Goal: Task Accomplishment & Management: Manage account settings

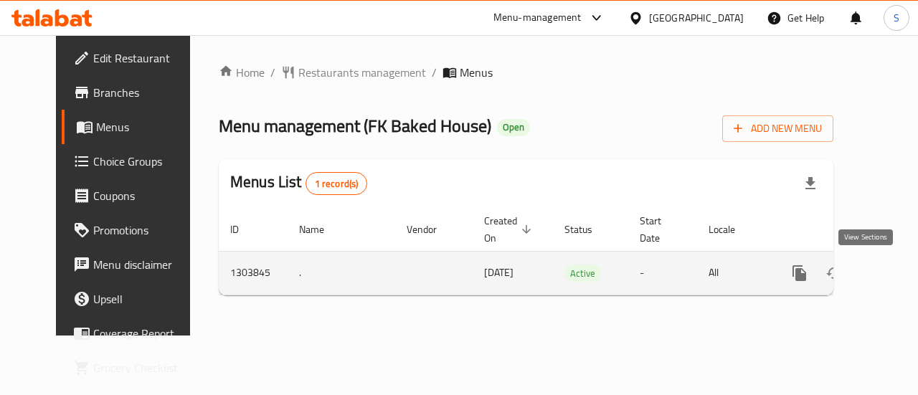
click at [897, 278] on icon "enhanced table" at bounding box center [903, 273] width 13 height 13
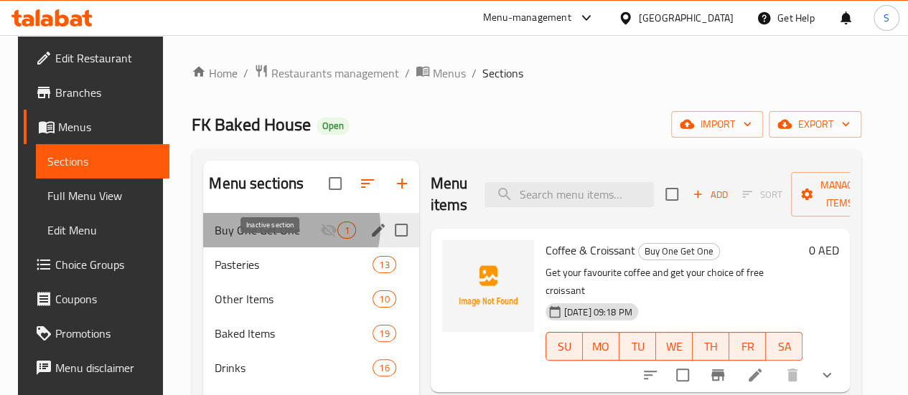
click at [320, 239] on icon "Menu sections" at bounding box center [328, 230] width 17 height 17
click at [222, 239] on span "Buy One Get One" at bounding box center [267, 230] width 105 height 17
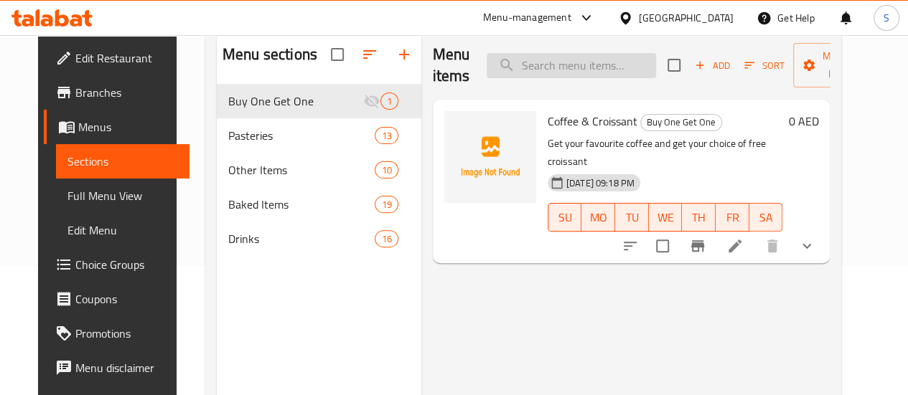
scroll to position [125, 0]
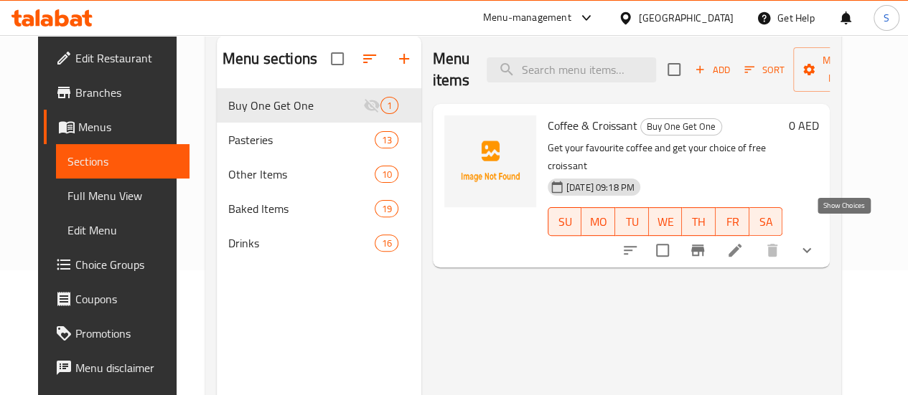
click at [815, 242] on icon "show more" at bounding box center [806, 250] width 17 height 17
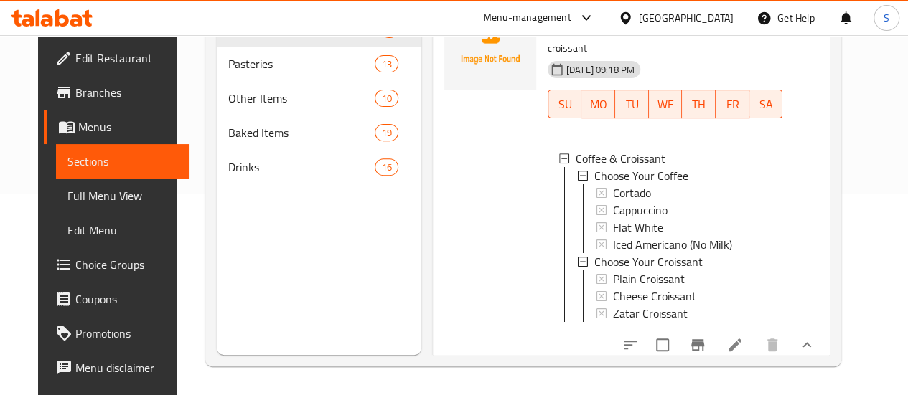
scroll to position [1, 0]
click at [743, 341] on icon at bounding box center [734, 344] width 17 height 17
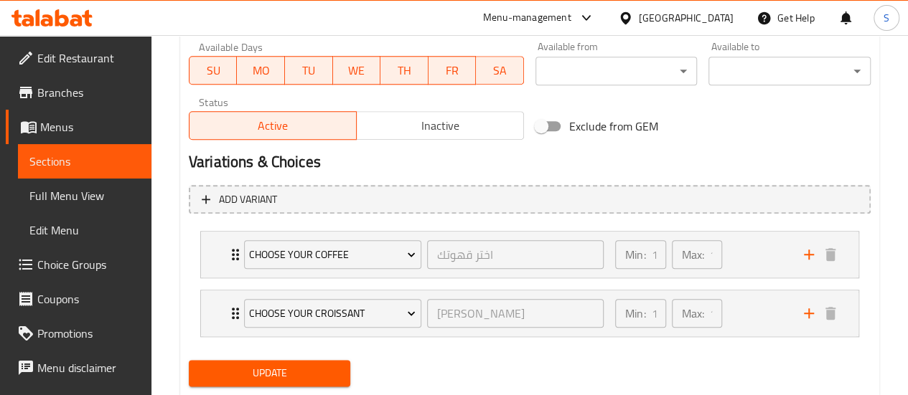
scroll to position [661, 0]
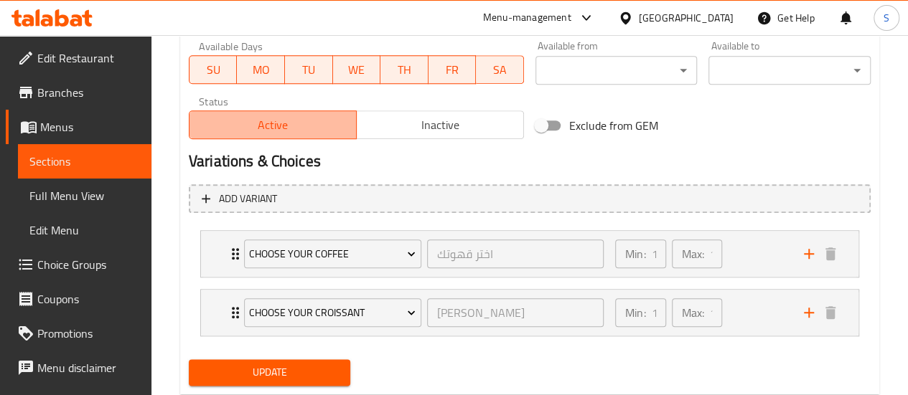
click at [308, 111] on button "Active" at bounding box center [273, 124] width 168 height 29
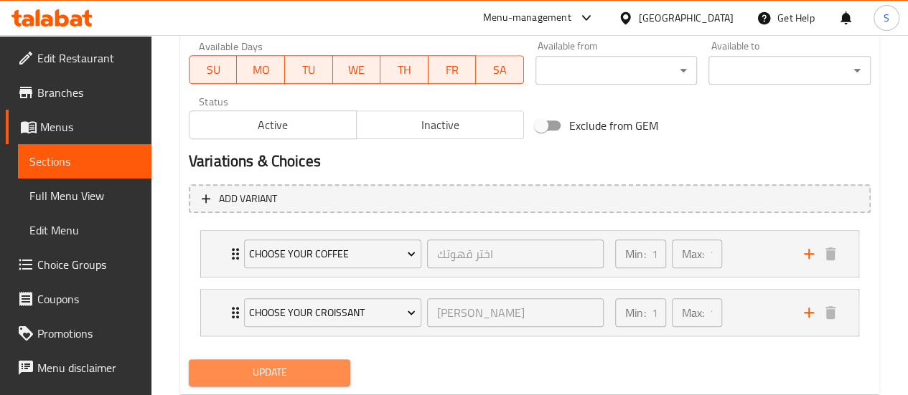
click at [267, 364] on span "Update" at bounding box center [269, 373] width 139 height 18
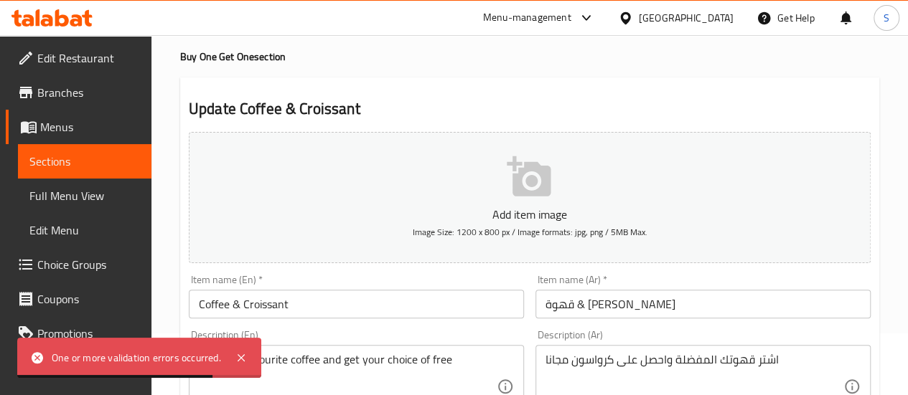
scroll to position [50, 0]
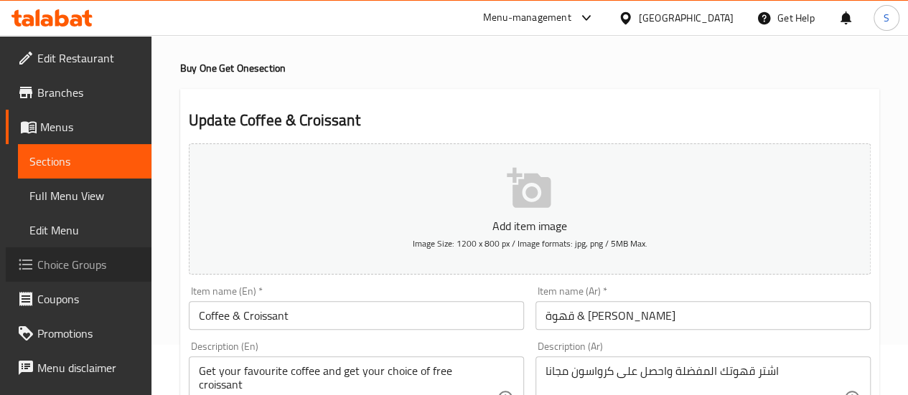
click at [85, 253] on link "Choice Groups" at bounding box center [79, 265] width 146 height 34
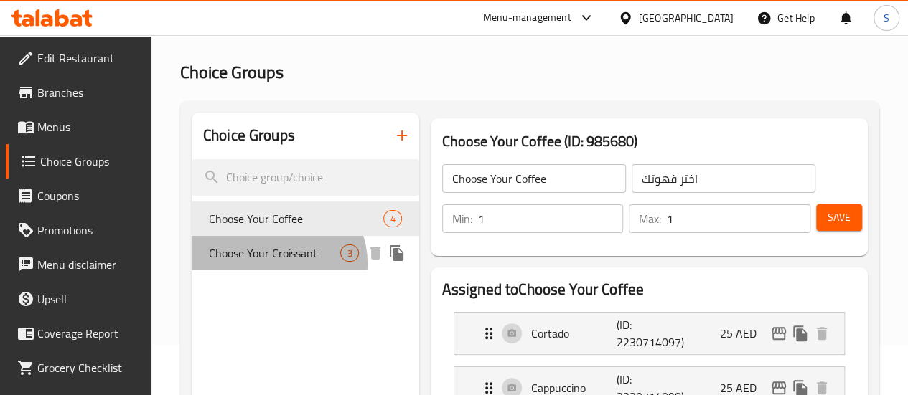
click at [277, 262] on span "Choose Your Croissant" at bounding box center [275, 253] width 132 height 17
type input "Choose Your Croissant"
type input "[PERSON_NAME]"
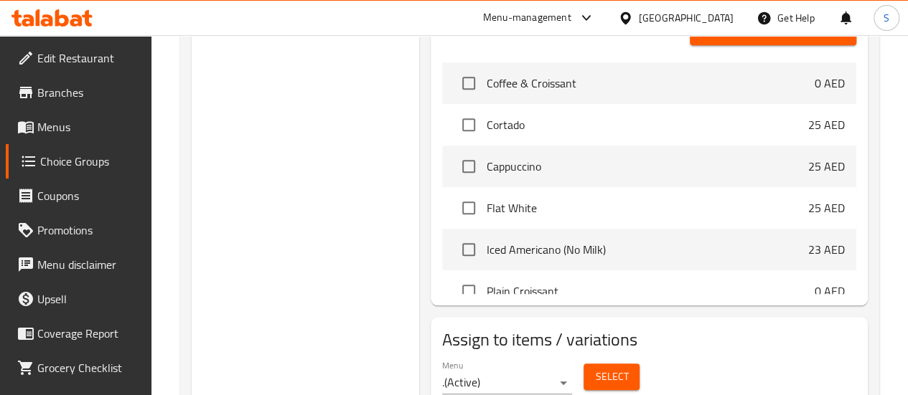
scroll to position [633, 0]
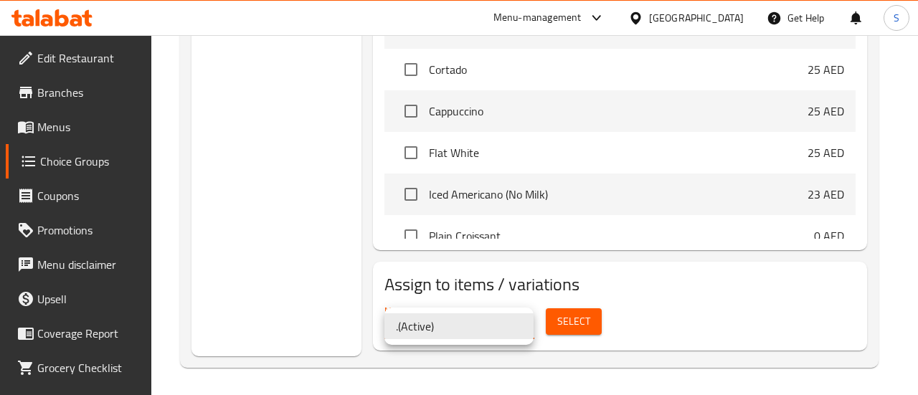
click at [281, 277] on div at bounding box center [459, 197] width 918 height 395
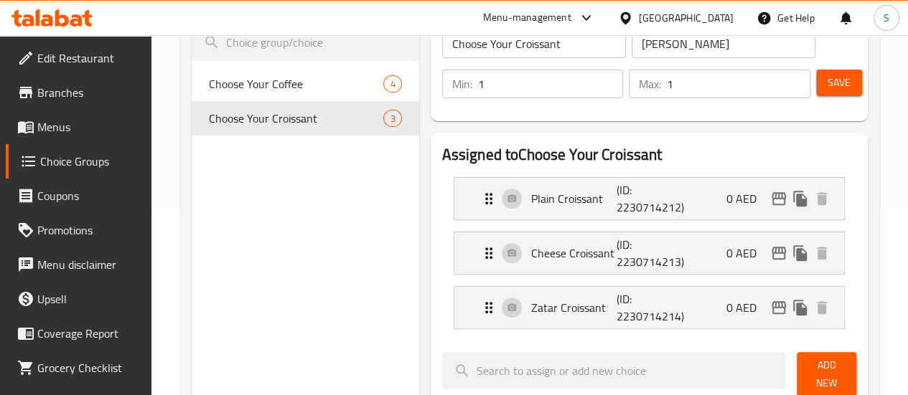
scroll to position [176, 0]
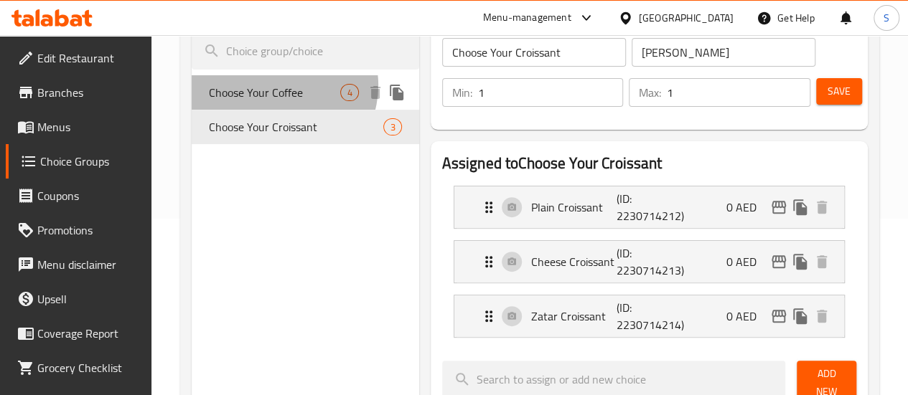
click at [279, 85] on span "Choose Your Coffee" at bounding box center [275, 92] width 132 height 17
type input "Choose Your Coffee"
type input "اختر قهوتك"
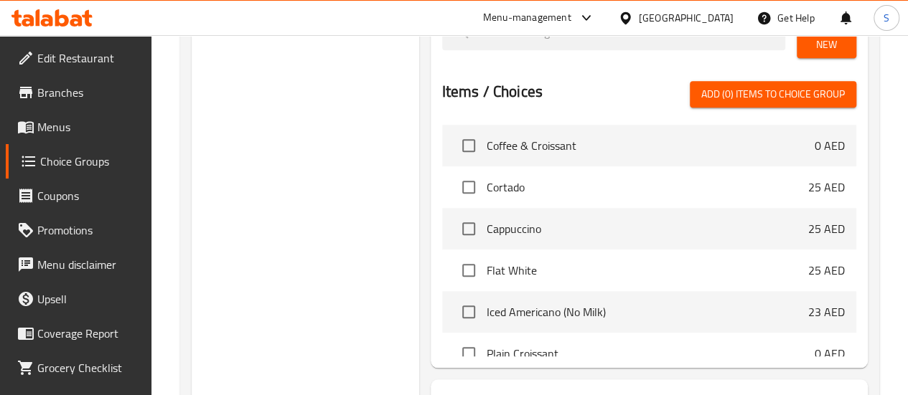
scroll to position [0, 0]
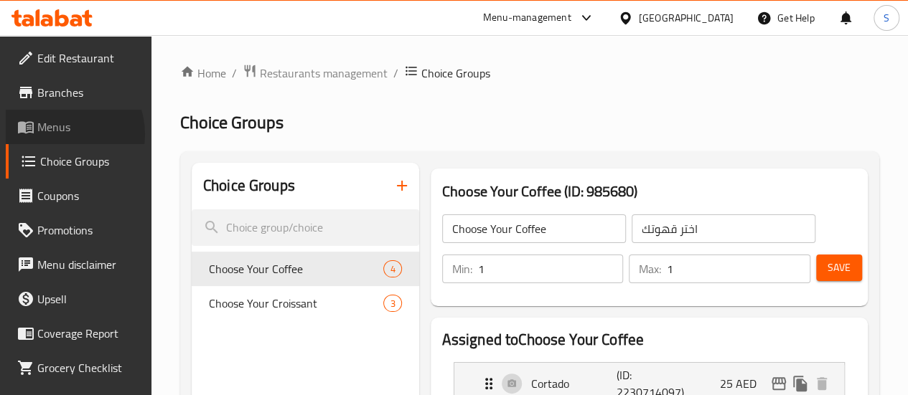
click at [62, 136] on span "Menus" at bounding box center [88, 126] width 103 height 17
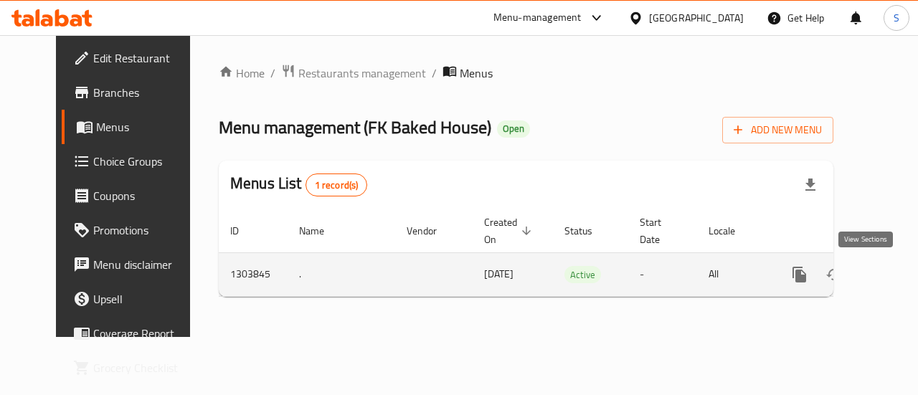
click at [895, 278] on icon "enhanced table" at bounding box center [903, 274] width 17 height 17
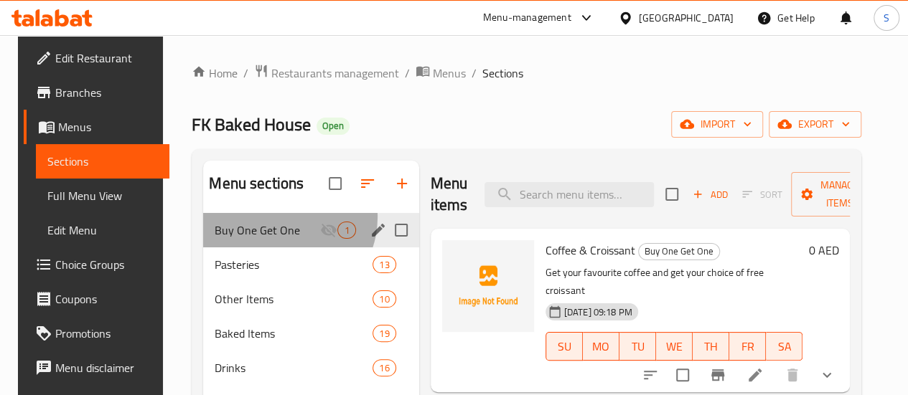
click at [270, 239] on div "Buy One Get One 1" at bounding box center [310, 230] width 215 height 34
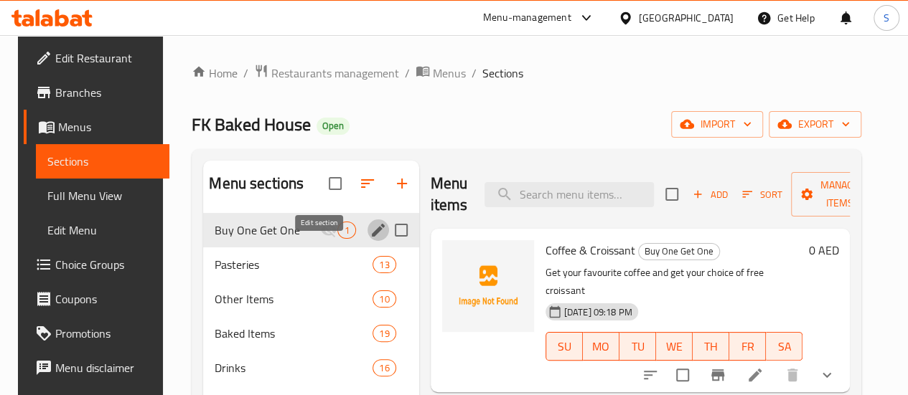
click at [369, 239] on icon "edit" at bounding box center [377, 230] width 17 height 17
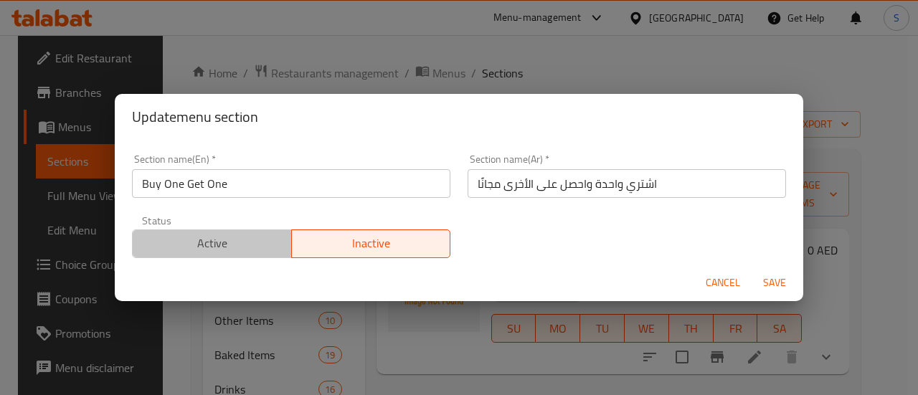
click at [277, 235] on span "Active" at bounding box center [212, 243] width 148 height 21
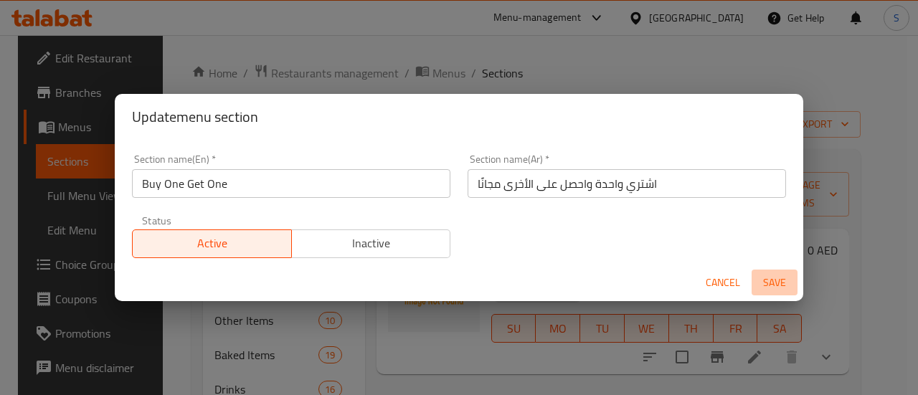
click at [775, 278] on span "Save" at bounding box center [775, 283] width 34 height 18
